Goal: Task Accomplishment & Management: Use online tool/utility

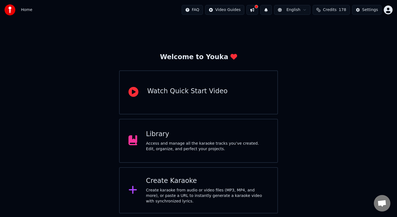
click at [177, 183] on div "Create Karaoke" at bounding box center [207, 181] width 123 height 9
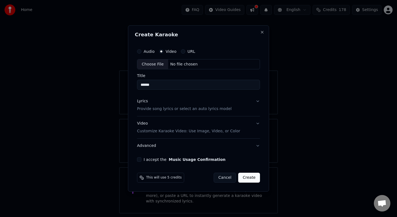
type input "******"
click at [257, 102] on button "Lyrics Provide song lyrics or select an auto lyrics model" at bounding box center [198, 106] width 123 height 22
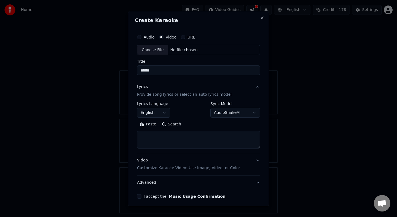
click at [249, 112] on button "AudioShakeAI" at bounding box center [235, 113] width 50 height 10
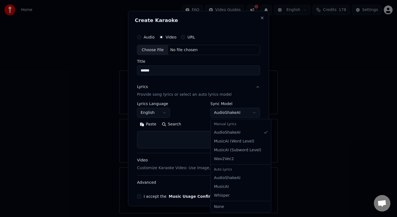
select select "**********"
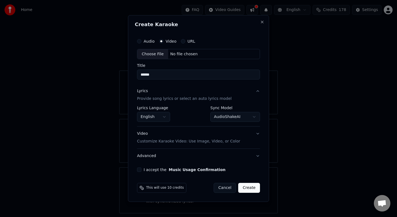
click at [235, 145] on button "Video Customize Karaoke Video: Use Image, Video, or Color" at bounding box center [198, 138] width 123 height 22
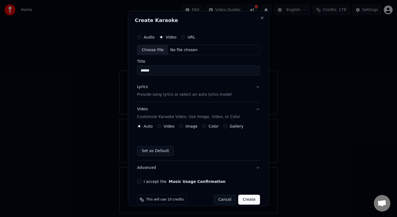
click at [189, 126] on label "Image" at bounding box center [191, 127] width 12 height 4
click at [183, 126] on button "Image" at bounding box center [181, 126] width 4 height 4
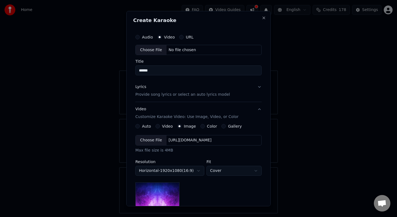
click at [153, 139] on div "Choose File" at bounding box center [151, 141] width 31 height 10
click at [153, 141] on div "Choose File" at bounding box center [151, 141] width 31 height 10
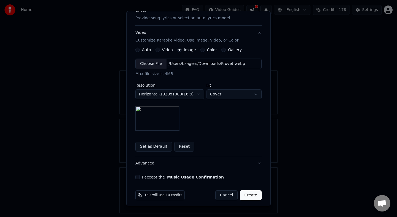
scroll to position [80, 0]
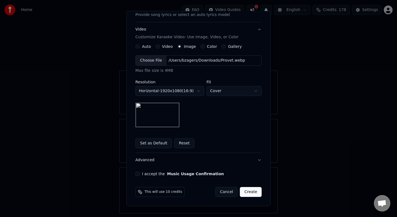
click at [135, 173] on div "**********" at bounding box center [198, 63] width 131 height 229
click at [138, 175] on button "I accept the Music Usage Confirmation" at bounding box center [137, 174] width 4 height 4
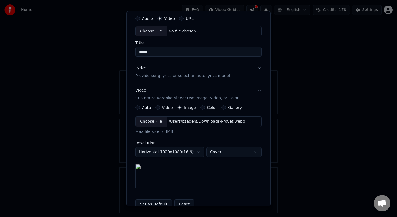
scroll to position [0, 0]
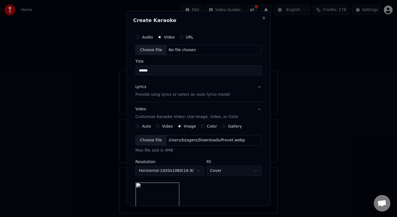
click at [137, 36] on button "Audio" at bounding box center [137, 37] width 4 height 4
click at [150, 51] on div "Choose File" at bounding box center [151, 50] width 31 height 10
type input "**********"
click at [151, 139] on div "Choose File" at bounding box center [151, 141] width 31 height 10
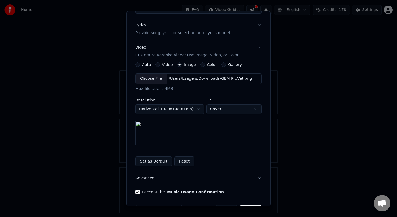
scroll to position [80, 0]
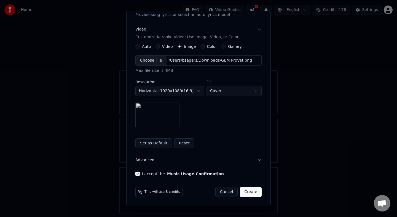
click at [246, 193] on button "Create" at bounding box center [251, 192] width 22 height 10
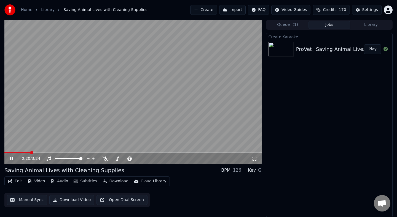
scroll to position [0, 0]
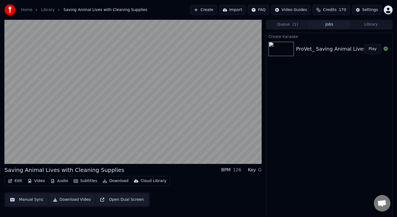
click at [62, 183] on button "Audio" at bounding box center [59, 181] width 22 height 8
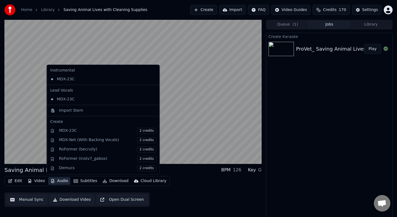
click at [62, 183] on button "Audio" at bounding box center [59, 181] width 22 height 8
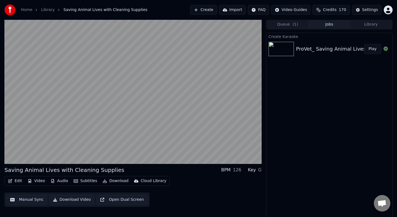
click at [62, 183] on button "Audio" at bounding box center [59, 181] width 22 height 8
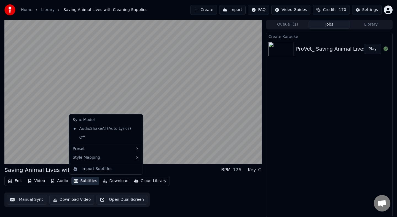
click at [347, 49] on div "ProVet_ Saving Animal Lives with Cleaning Supplies" at bounding box center [360, 49] width 128 height 8
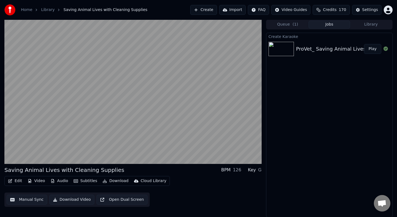
click at [104, 200] on button "Open Dual Screen" at bounding box center [121, 200] width 51 height 10
click at [57, 181] on button "Audio" at bounding box center [59, 181] width 22 height 8
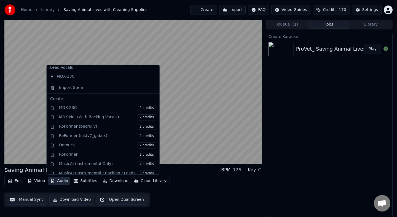
scroll to position [0, 0]
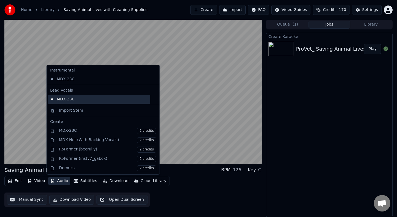
click at [70, 99] on div "MDX-23C" at bounding box center [99, 99] width 102 height 9
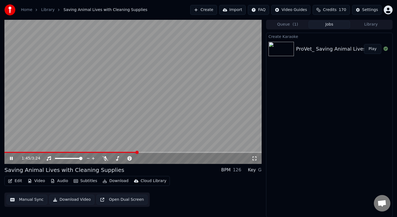
click at [78, 182] on button "Subtitles" at bounding box center [85, 181] width 28 height 8
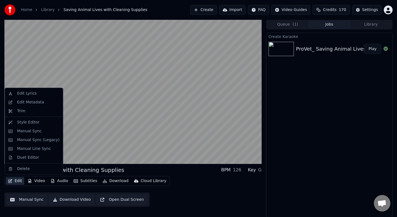
click at [18, 183] on button "Edit" at bounding box center [15, 181] width 18 height 8
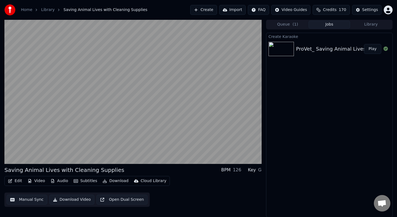
click at [36, 183] on button "Video" at bounding box center [36, 181] width 22 height 8
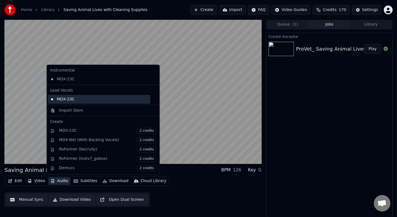
click at [77, 100] on div "MDX-23C" at bounding box center [99, 99] width 102 height 9
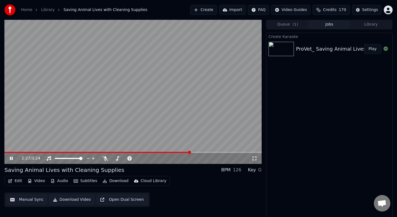
click at [56, 181] on button "Audio" at bounding box center [59, 181] width 22 height 8
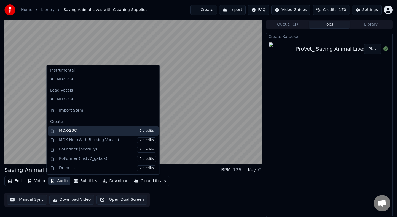
click at [69, 131] on div "MDX-23C 2 credits" at bounding box center [107, 131] width 97 height 6
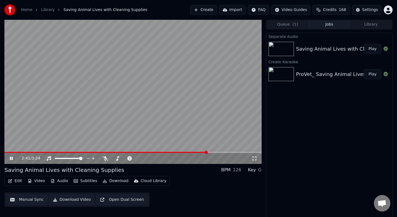
click at [280, 80] on img at bounding box center [280, 74] width 25 height 14
click at [280, 54] on img at bounding box center [280, 49] width 25 height 14
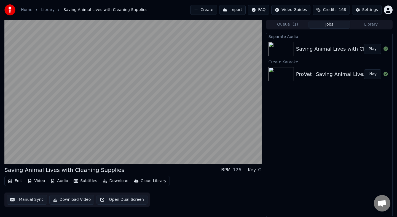
click at [281, 48] on img at bounding box center [280, 49] width 25 height 14
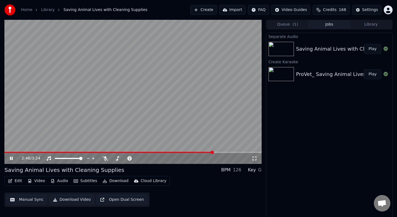
click at [10, 160] on icon at bounding box center [15, 159] width 13 height 4
click at [302, 75] on div "ProVet_ Saving Animal Lives with Cleaning Supplies" at bounding box center [360, 75] width 128 height 8
click at [373, 75] on button "Play" at bounding box center [372, 74] width 17 height 10
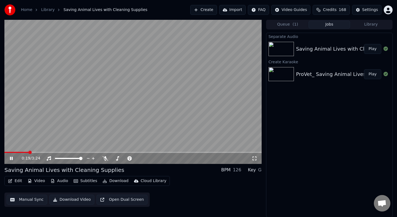
click at [10, 158] on icon at bounding box center [11, 158] width 3 height 3
click at [386, 49] on icon at bounding box center [385, 49] width 4 height 4
click at [374, 50] on button "Play" at bounding box center [372, 49] width 17 height 10
click at [17, 153] on span at bounding box center [18, 152] width 3 height 3
click at [284, 25] on button "Queue ( 1 )" at bounding box center [288, 25] width 42 height 8
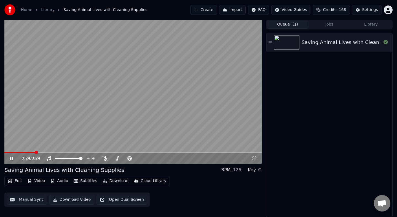
click at [362, 21] on button "Library" at bounding box center [371, 25] width 42 height 8
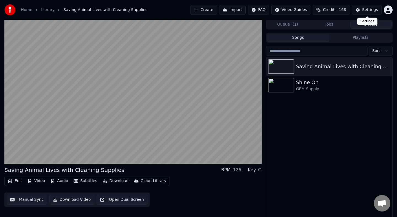
click at [362, 11] on button "Settings" at bounding box center [366, 10] width 29 height 10
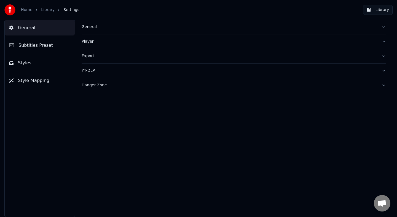
click at [110, 31] on button "General" at bounding box center [234, 27] width 304 height 14
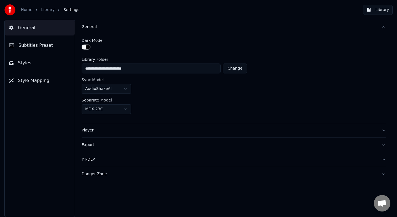
click at [98, 130] on div "Player" at bounding box center [229, 131] width 295 height 6
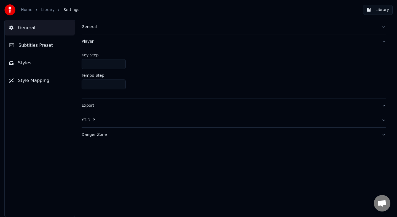
click at [104, 109] on button "Export" at bounding box center [234, 106] width 304 height 14
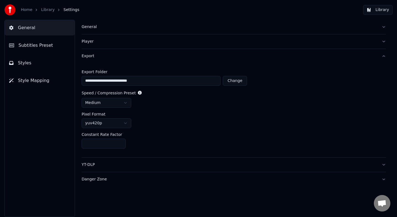
click at [104, 165] on div "YT-DLP" at bounding box center [229, 165] width 295 height 6
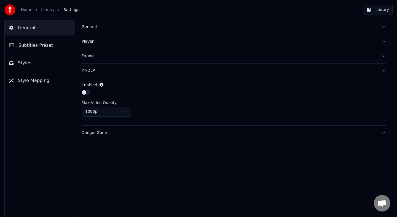
click at [106, 134] on div "Danger Zone" at bounding box center [229, 133] width 295 height 6
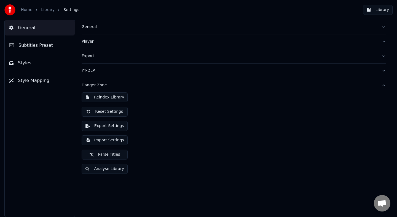
click at [43, 68] on button "Styles" at bounding box center [40, 62] width 70 height 15
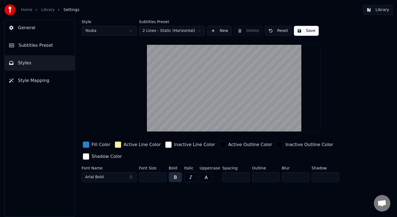
click at [45, 50] on button "Subtitles Preset" at bounding box center [40, 45] width 70 height 15
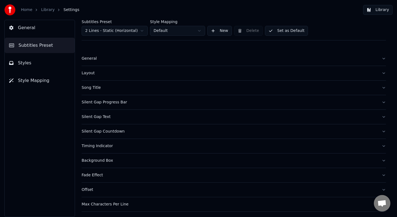
click at [41, 32] on button "General" at bounding box center [40, 27] width 70 height 15
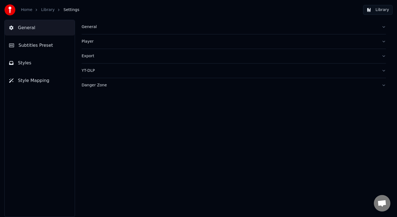
click at [98, 25] on div "General" at bounding box center [229, 27] width 295 height 6
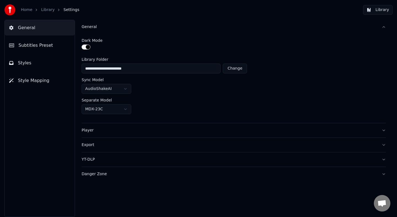
click at [47, 11] on link "Library" at bounding box center [48, 10] width 14 height 6
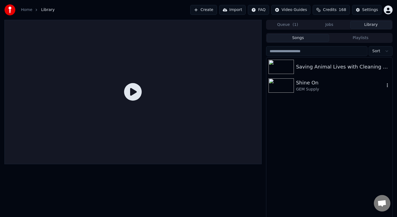
click at [303, 86] on div "Shine On" at bounding box center [340, 83] width 88 height 8
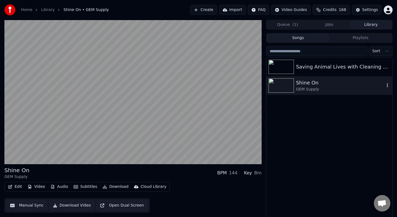
click at [388, 85] on icon "button" at bounding box center [387, 85] width 6 height 4
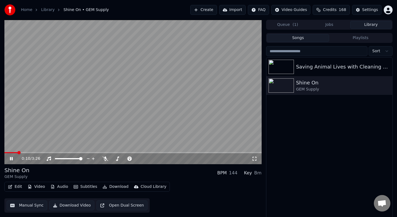
click at [58, 189] on button "Audio" at bounding box center [59, 187] width 22 height 8
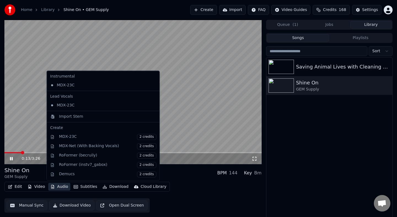
click at [312, 105] on div "Saving Animal Lives with Cleaning Supplies Shine On GEM Supply" at bounding box center [329, 139] width 126 height 163
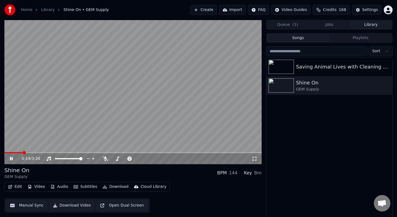
click at [294, 27] on span "( 1 )" at bounding box center [295, 25] width 6 height 6
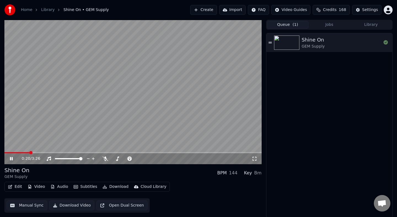
click at [47, 8] on link "Library" at bounding box center [48, 10] width 14 height 6
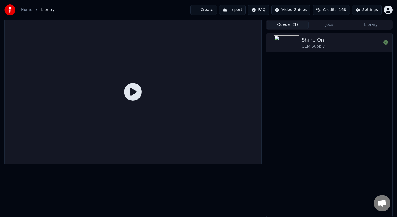
click at [48, 12] on span "Library" at bounding box center [48, 10] width 14 height 6
click at [28, 11] on link "Home" at bounding box center [26, 10] width 11 height 6
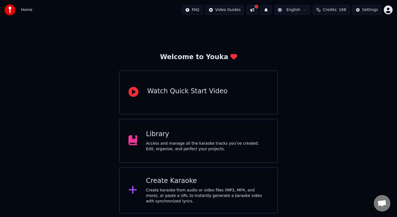
click at [154, 140] on div "Library Access and manage all the karaoke tracks you’ve created. Edit, organize…" at bounding box center [207, 141] width 123 height 22
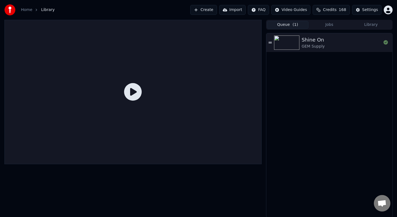
click at [325, 28] on button "Jobs" at bounding box center [329, 25] width 42 height 8
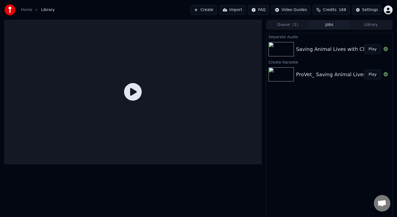
click at [282, 72] on img at bounding box center [280, 75] width 25 height 14
click at [386, 75] on icon at bounding box center [385, 74] width 4 height 4
click at [133, 90] on icon at bounding box center [133, 92] width 18 height 18
click at [131, 94] on icon at bounding box center [133, 92] width 18 height 18
click at [261, 11] on html "Home Library Create Import FAQ Video Guides Credits 168 Settings Queue ( 1 ) Jo…" at bounding box center [198, 108] width 397 height 217
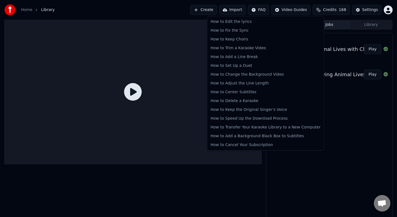
click at [210, 10] on html "Home Library Create Import FAQ Video Guides Credits 168 Settings Queue ( 1 ) Jo…" at bounding box center [198, 108] width 397 height 217
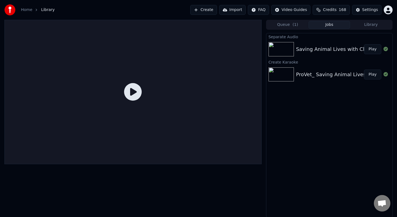
click at [132, 97] on icon at bounding box center [133, 92] width 18 height 18
click at [306, 55] on div "Saving Animal Lives with Cleaning Supplies Play" at bounding box center [329, 49] width 126 height 19
click at [373, 49] on button "Play" at bounding box center [372, 49] width 17 height 10
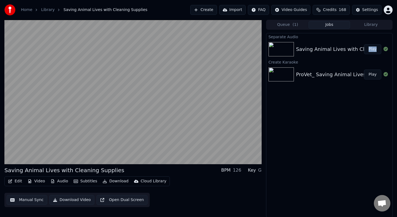
click at [17, 180] on button "Edit" at bounding box center [15, 182] width 18 height 8
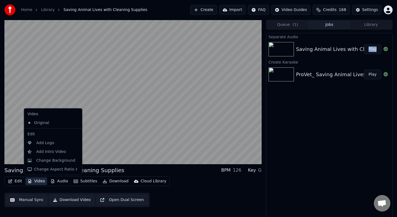
click at [32, 180] on button "Video" at bounding box center [36, 182] width 22 height 8
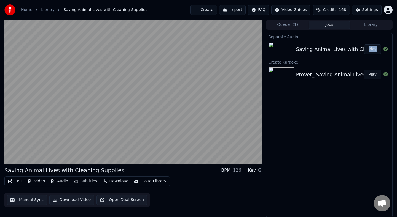
click at [32, 180] on button "Video" at bounding box center [36, 182] width 22 height 8
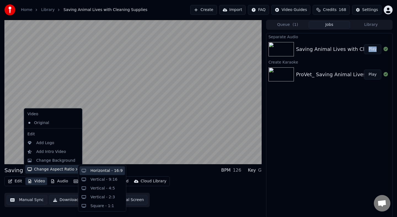
click at [84, 169] on div "Horizontal - 16:9" at bounding box center [101, 171] width 45 height 9
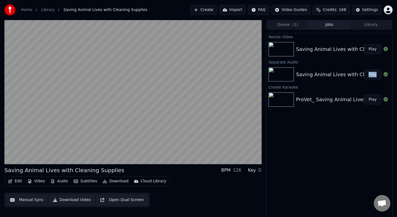
click at [38, 180] on button "Video" at bounding box center [36, 182] width 22 height 8
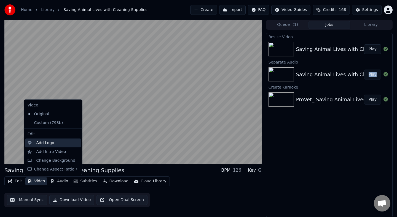
click at [44, 145] on div "Add Logo" at bounding box center [45, 143] width 18 height 6
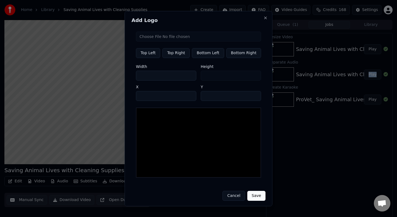
click at [233, 193] on button "Cancel" at bounding box center [233, 196] width 22 height 10
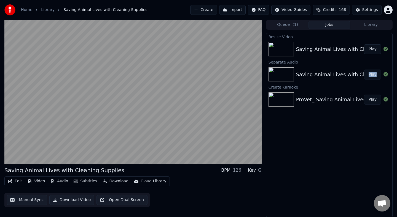
click at [79, 182] on button "Subtitles" at bounding box center [85, 182] width 28 height 8
click at [144, 182] on div "Cloud Library" at bounding box center [154, 182] width 26 height 6
click at [18, 178] on button "Edit" at bounding box center [15, 182] width 18 height 8
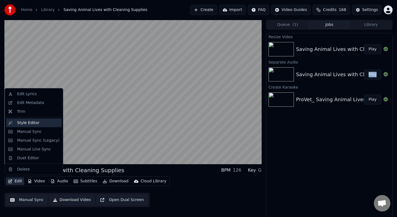
click at [17, 122] on div "Style Editor" at bounding box center [28, 123] width 22 height 6
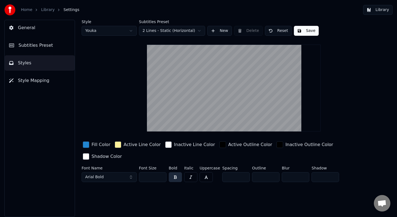
click at [45, 9] on link "Library" at bounding box center [48, 10] width 14 height 6
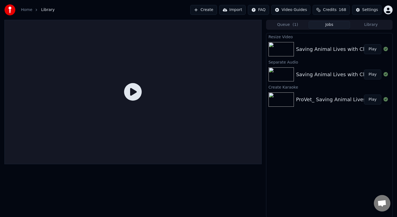
click at [281, 50] on img at bounding box center [280, 49] width 25 height 14
click at [371, 50] on button "Play" at bounding box center [372, 49] width 17 height 10
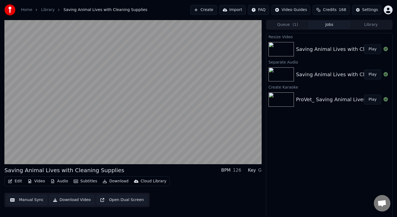
click at [113, 181] on button "Download" at bounding box center [115, 182] width 30 height 8
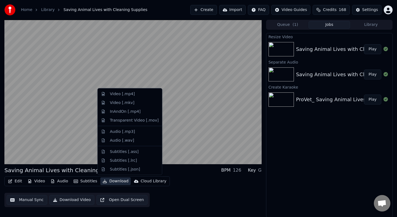
click at [74, 201] on button "Download Video" at bounding box center [71, 200] width 45 height 10
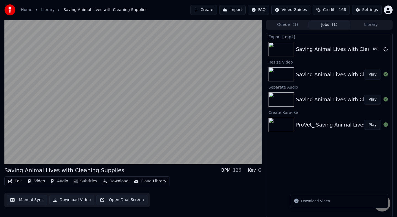
click at [74, 201] on button "Download Video" at bounding box center [71, 200] width 45 height 10
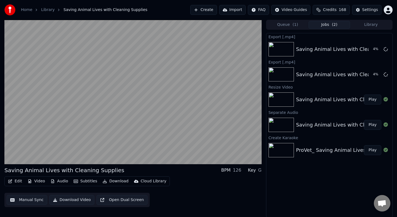
click at [30, 201] on button "Manual Sync" at bounding box center [27, 200] width 41 height 10
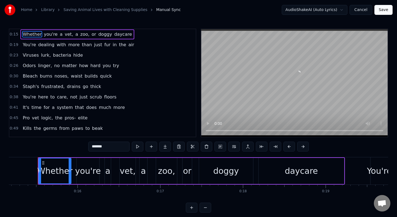
scroll to position [0, 1256]
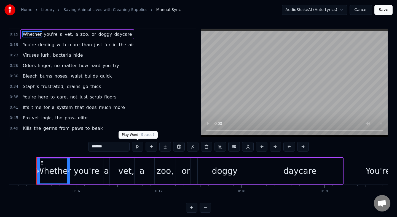
click at [136, 146] on button at bounding box center [138, 147] width 12 height 10
click at [357, 8] on button "Cancel" at bounding box center [360, 10] width 22 height 10
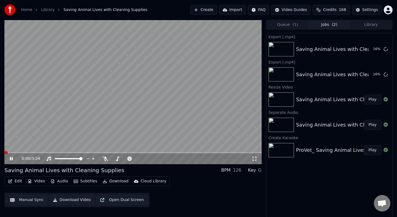
click at [10, 158] on icon at bounding box center [11, 158] width 3 height 3
click at [16, 184] on button "Edit" at bounding box center [15, 182] width 18 height 8
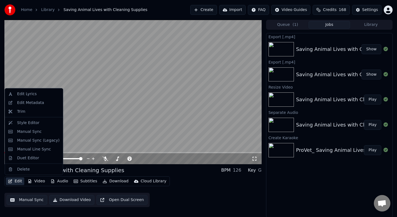
click at [370, 22] on button "Library" at bounding box center [371, 25] width 42 height 8
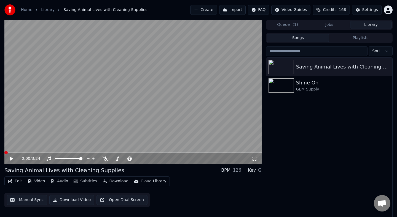
click at [287, 29] on div "Queue ( 1 ) Jobs Library" at bounding box center [329, 25] width 126 height 10
click at [285, 26] on button "Queue ( 1 )" at bounding box center [288, 25] width 42 height 8
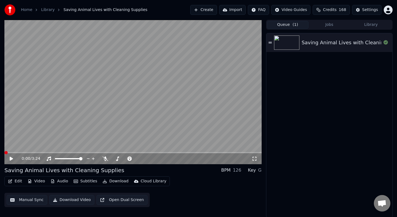
click at [270, 42] on icon at bounding box center [269, 43] width 3 height 4
click at [58, 182] on button "Audio" at bounding box center [59, 182] width 22 height 8
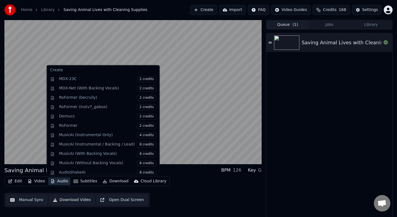
scroll to position [74, 0]
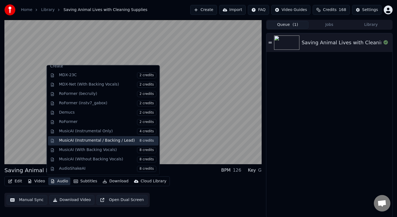
click at [58, 140] on div "MusicAI (Instrumental / Backing / Lead) 8 credits" at bounding box center [103, 140] width 111 height 9
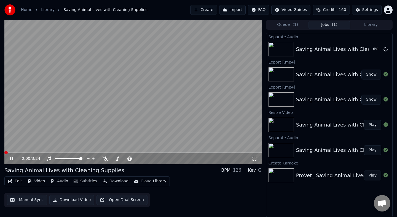
click at [10, 158] on icon at bounding box center [11, 158] width 3 height 3
click at [372, 175] on button "Play" at bounding box center [372, 176] width 17 height 10
click at [11, 159] on icon at bounding box center [15, 159] width 13 height 4
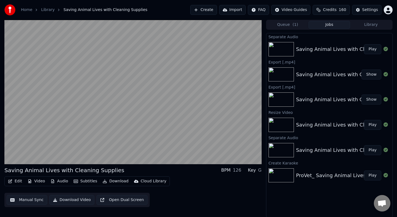
click at [373, 51] on button "Play" at bounding box center [372, 49] width 17 height 10
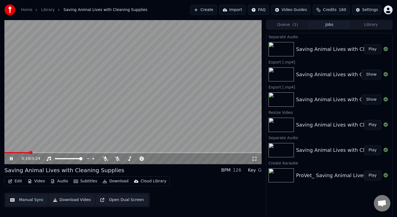
click at [295, 49] on div at bounding box center [282, 49] width 28 height 14
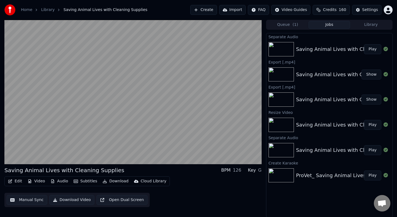
click at [370, 75] on button "Show" at bounding box center [371, 75] width 20 height 10
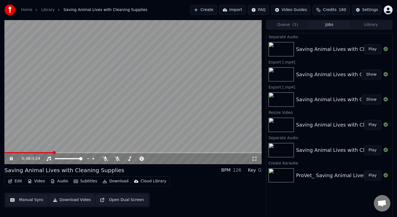
click at [12, 158] on icon at bounding box center [11, 158] width 3 height 3
click at [386, 12] on html "Home Library Saving Animal Lives with Cleaning Supplies Create Import FAQ Video…" at bounding box center [198, 108] width 397 height 217
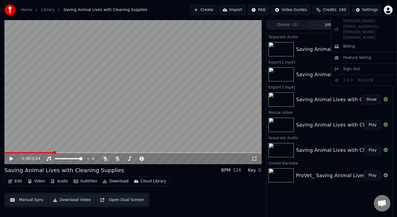
click at [206, 12] on html "Home Library Saving Animal Lives with Cleaning Supplies Create Import FAQ Video…" at bounding box center [198, 108] width 397 height 217
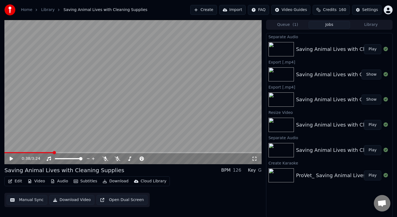
click at [206, 12] on button "Create" at bounding box center [203, 10] width 27 height 10
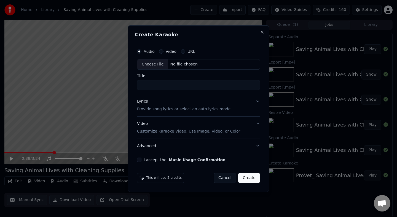
click at [151, 52] on label "Audio" at bounding box center [149, 52] width 11 height 4
click at [141, 52] on button "Audio" at bounding box center [139, 51] width 4 height 4
click at [153, 62] on div "Choose File" at bounding box center [152, 65] width 31 height 10
type input "**********"
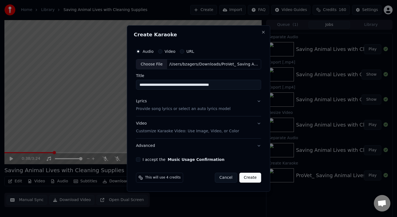
click at [258, 102] on button "Lyrics Provide song lyrics or select an auto lyrics model" at bounding box center [198, 106] width 125 height 22
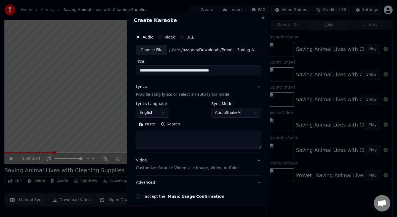
click at [233, 115] on button "AudioShakeAI" at bounding box center [236, 113] width 50 height 10
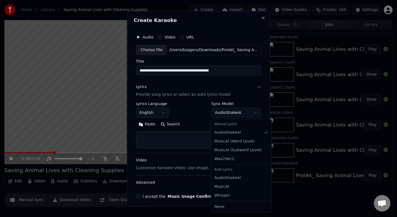
select select "**********"
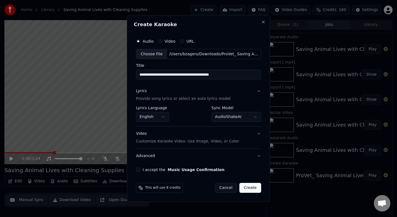
click at [222, 156] on button "Advanced" at bounding box center [198, 156] width 125 height 14
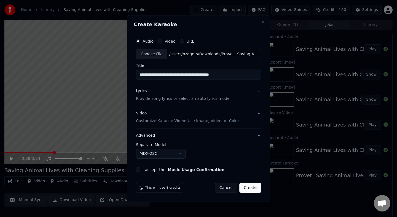
click at [184, 153] on button "MDX-23C" at bounding box center [161, 154] width 50 height 10
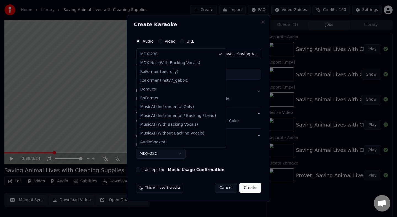
click at [204, 156] on div at bounding box center [198, 108] width 397 height 217
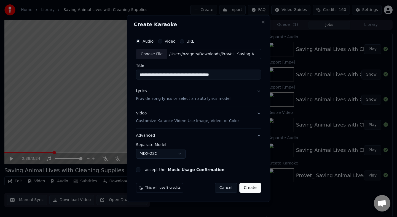
click at [211, 125] on button "Video Customize Karaoke Video: Use Image, Video, or Color" at bounding box center [198, 118] width 125 height 22
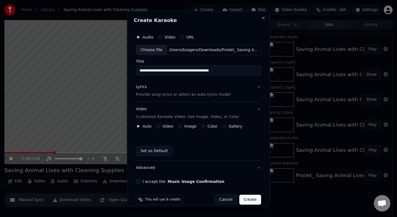
scroll to position [8, 0]
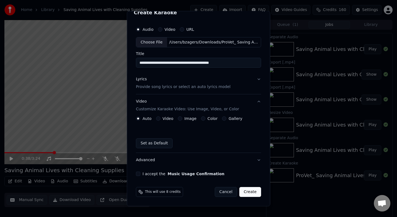
click at [161, 121] on div "Video" at bounding box center [164, 119] width 17 height 4
click at [159, 120] on button "Video" at bounding box center [158, 119] width 4 height 4
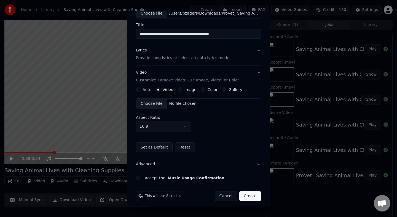
scroll to position [41, 0]
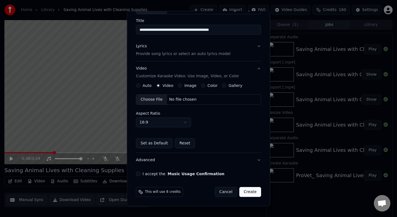
click at [209, 165] on button "Advanced" at bounding box center [198, 160] width 125 height 14
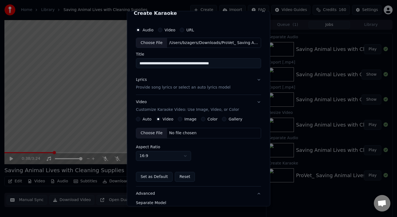
scroll to position [0, 0]
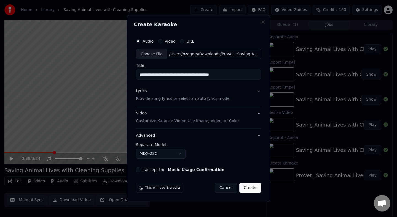
click at [185, 157] on button "MDX-23C" at bounding box center [161, 154] width 50 height 10
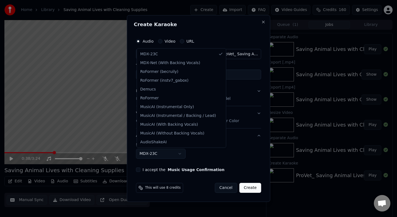
click at [262, 22] on div at bounding box center [198, 108] width 397 height 217
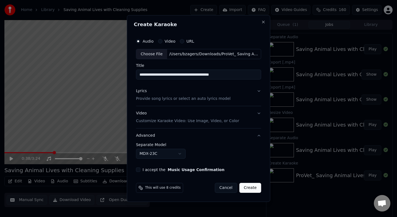
click at [259, 94] on button "Lyrics Provide song lyrics or select an auto lyrics model" at bounding box center [198, 95] width 125 height 22
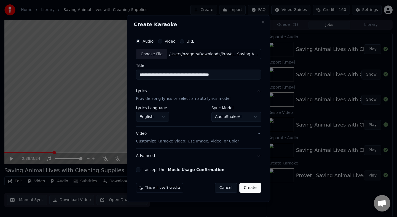
click at [245, 117] on button "AudioShakeAI" at bounding box center [236, 117] width 50 height 10
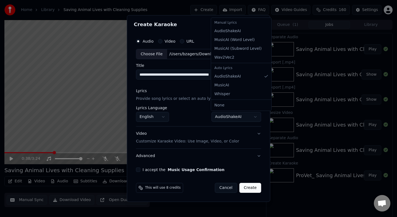
click at [193, 118] on div at bounding box center [198, 108] width 397 height 217
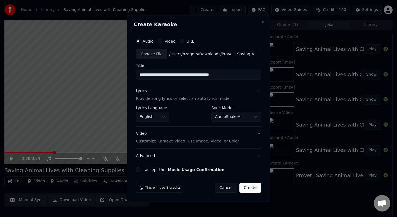
click at [257, 136] on button "Video Customize Karaoke Video: Use Image, Video, or Color" at bounding box center [198, 138] width 125 height 22
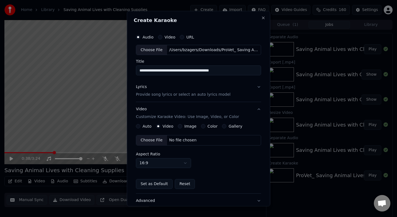
click at [184, 127] on label "Image" at bounding box center [190, 127] width 12 height 4
click at [182, 127] on button "Image" at bounding box center [180, 126] width 4 height 4
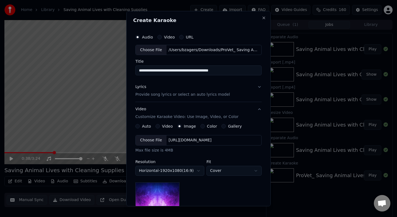
click at [157, 140] on div "Choose File" at bounding box center [151, 141] width 31 height 10
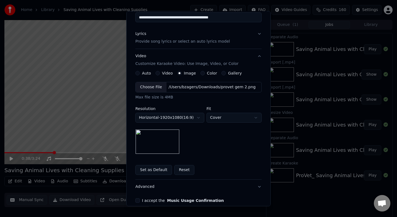
scroll to position [56, 0]
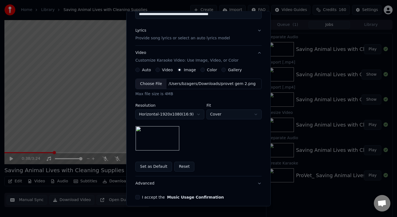
click at [190, 118] on button "Horizontal - 1920 x 1080 ( 16 : 9 )" at bounding box center [169, 115] width 69 height 10
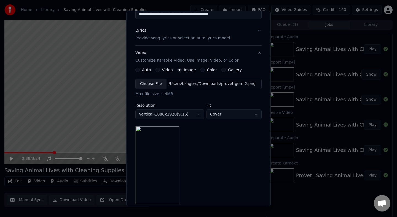
click at [188, 115] on button "Vertical - 1080 x 1920 ( 9 : 16 )" at bounding box center [169, 115] width 69 height 10
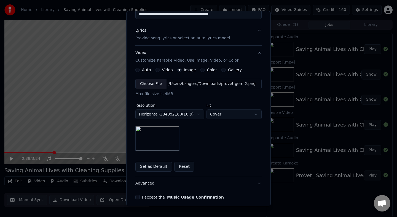
click at [192, 115] on button "Horizontal - 3840 x 2160 ( 16 : 9 )" at bounding box center [169, 115] width 69 height 10
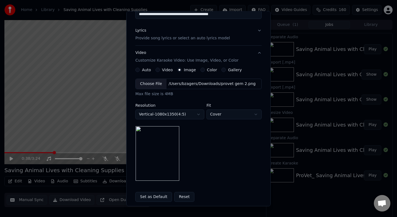
click at [190, 115] on button "Vertical - 1080 x 1350 ( 4 : 5 )" at bounding box center [169, 115] width 69 height 10
click at [188, 118] on button "Vertical - 1080 x 1620 ( 2 : 3 )" at bounding box center [169, 115] width 69 height 10
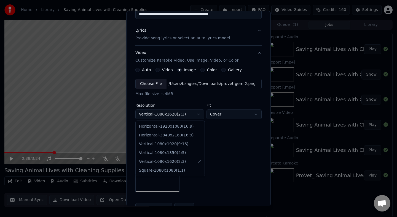
select select "*********"
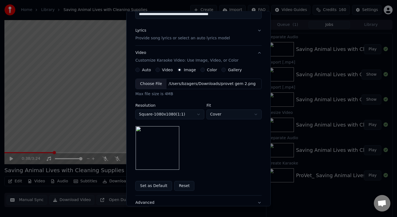
click at [216, 116] on button "Cover" at bounding box center [233, 115] width 55 height 10
select select "*******"
click at [195, 115] on button "Square - 1080 x 1080 ( 1 : 1 )" at bounding box center [169, 115] width 69 height 10
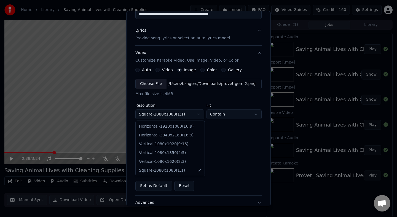
select select "*********"
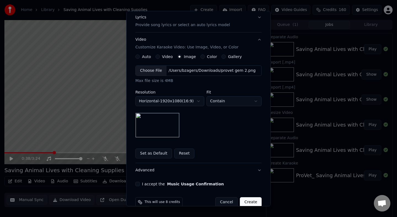
scroll to position [80, 0]
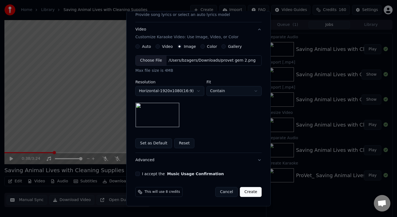
click at [187, 162] on button "Advanced" at bounding box center [198, 160] width 126 height 14
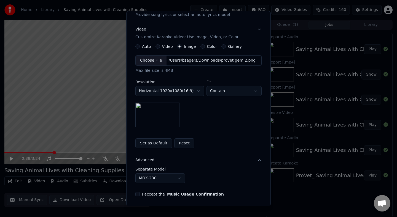
scroll to position [0, 0]
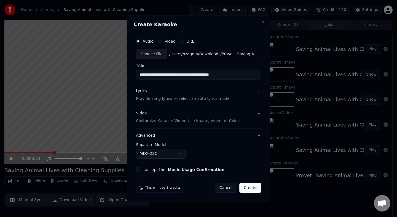
click at [182, 154] on button "MDX-23C" at bounding box center [161, 154] width 50 height 10
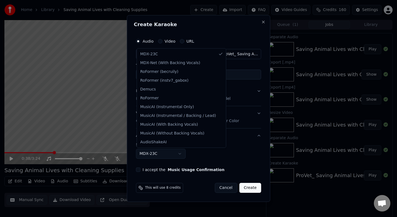
select select "**********"
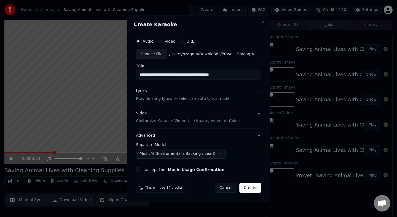
click at [140, 171] on button "I accept the Music Usage Confirmation" at bounding box center [138, 170] width 4 height 4
click at [257, 93] on button "Lyrics Provide song lyrics or select an auto lyrics model" at bounding box center [198, 95] width 125 height 22
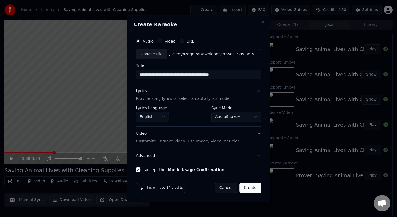
click at [245, 116] on button "AudioShakeAI" at bounding box center [236, 117] width 50 height 10
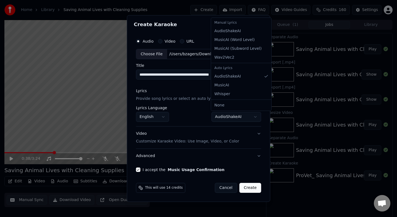
select select "**********"
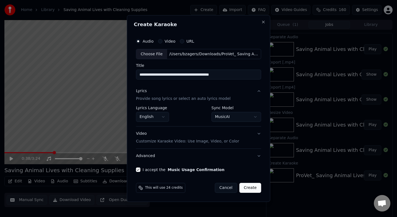
click at [217, 159] on button "Advanced" at bounding box center [198, 156] width 125 height 14
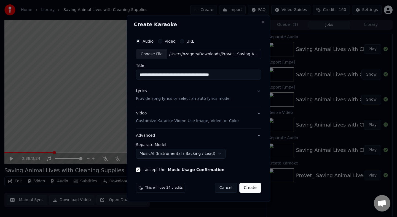
click at [248, 184] on button "Create" at bounding box center [250, 188] width 22 height 10
select select "******"
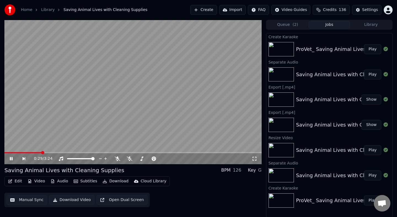
click at [19, 181] on button "Edit" at bounding box center [15, 182] width 18 height 8
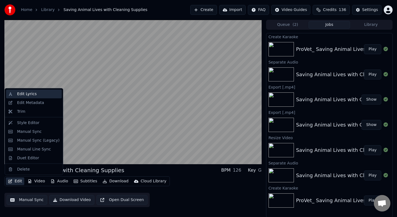
click at [31, 95] on div "Edit Lyrics" at bounding box center [27, 94] width 20 height 6
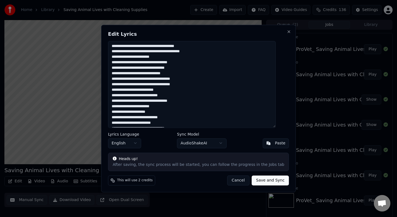
click at [233, 181] on button "Cancel" at bounding box center [238, 181] width 22 height 10
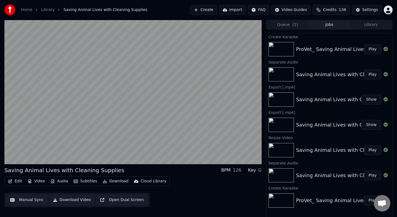
click at [61, 182] on button "Audio" at bounding box center [59, 182] width 22 height 8
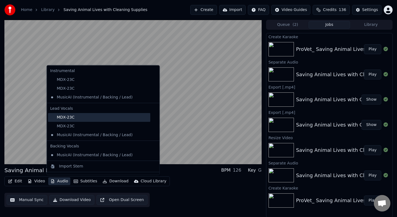
click at [70, 119] on div "MDX-23C" at bounding box center [99, 117] width 102 height 9
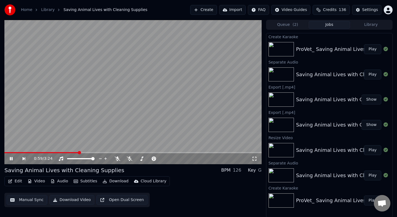
click at [62, 184] on button "Audio" at bounding box center [59, 182] width 22 height 8
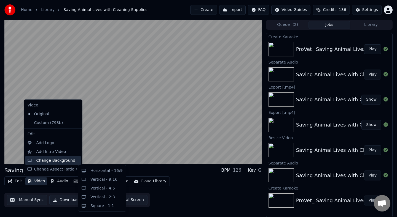
scroll to position [0, 0]
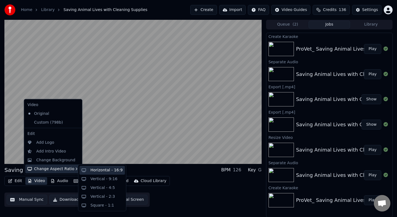
click at [87, 172] on div "Horizontal - 16:9" at bounding box center [101, 170] width 45 height 9
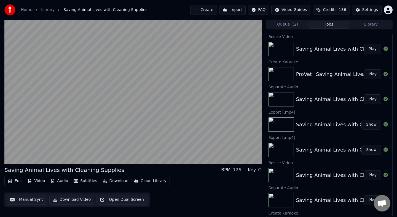
click at [17, 180] on button "Edit" at bounding box center [15, 181] width 18 height 8
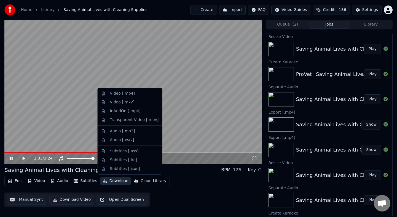
click at [262, 9] on html "Home Library Saving Animal Lives with Cleaning Supplies Create Import FAQ Video…" at bounding box center [198, 108] width 397 height 217
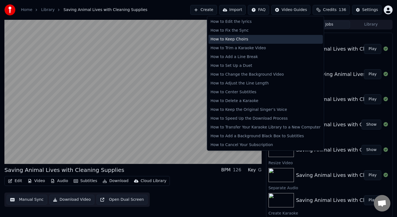
click at [253, 37] on div "How to Keep Choirs" at bounding box center [265, 39] width 114 height 9
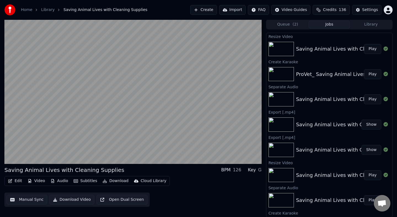
click at [21, 183] on button "Edit" at bounding box center [15, 181] width 18 height 8
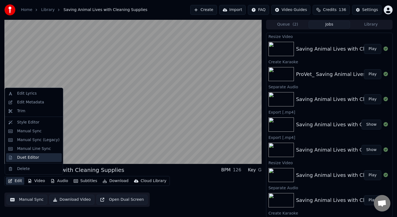
click at [28, 159] on div "Duet Editor" at bounding box center [28, 158] width 22 height 6
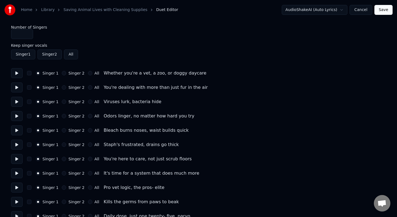
click at [70, 55] on button "All" at bounding box center [71, 55] width 14 height 10
click at [382, 12] on button "Save" at bounding box center [383, 10] width 18 height 10
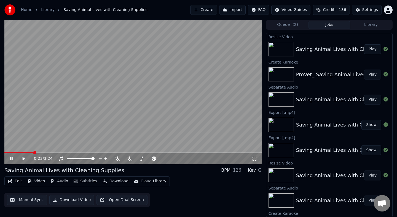
click at [72, 201] on button "Download Video" at bounding box center [71, 200] width 45 height 10
click at [10, 157] on icon at bounding box center [15, 159] width 13 height 4
